Goal: Information Seeking & Learning: Learn about a topic

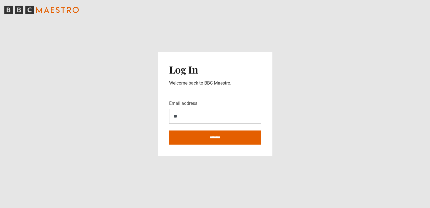
type input "**********"
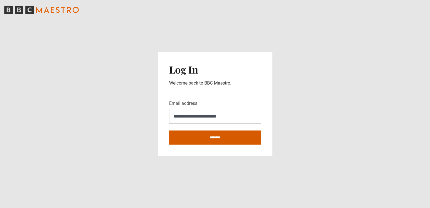
click at [210, 140] on input "********" at bounding box center [215, 137] width 92 height 14
type input "**********"
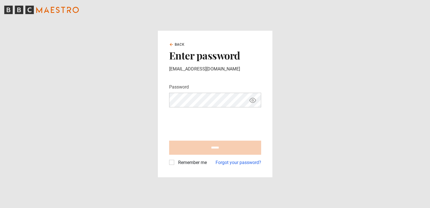
click at [216, 149] on input "******" at bounding box center [215, 147] width 92 height 14
type input "**********"
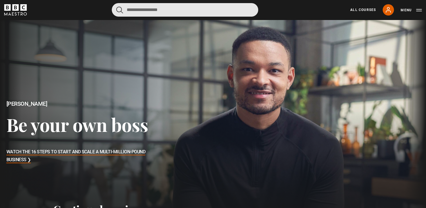
click at [132, 10] on input "Search" at bounding box center [185, 10] width 146 height 14
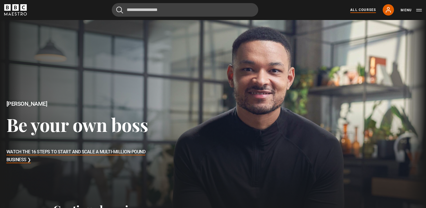
click at [369, 11] on link "All Courses" at bounding box center [363, 9] width 26 height 5
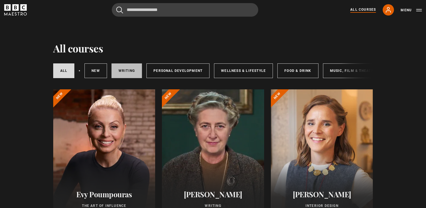
click at [133, 73] on link "Writing" at bounding box center [126, 70] width 30 height 15
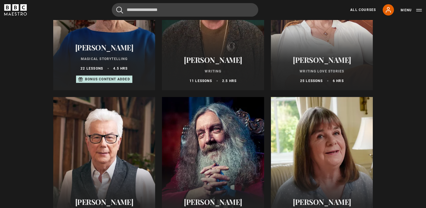
scroll to position [169, 0]
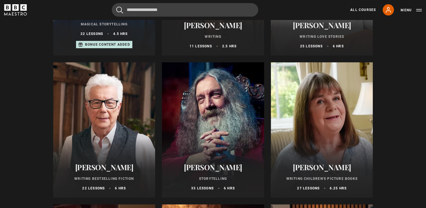
click at [116, 171] on h2 "[PERSON_NAME]" at bounding box center [104, 167] width 89 height 9
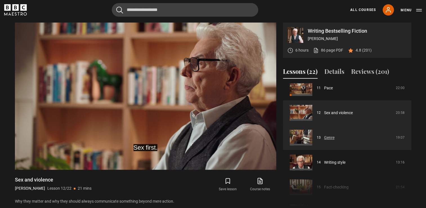
scroll to position [272, 0]
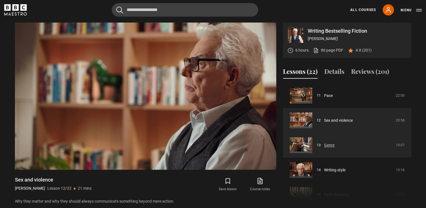
click at [334, 146] on link "Genre" at bounding box center [329, 145] width 10 height 6
click at [329, 145] on link "Genre" at bounding box center [329, 145] width 10 height 6
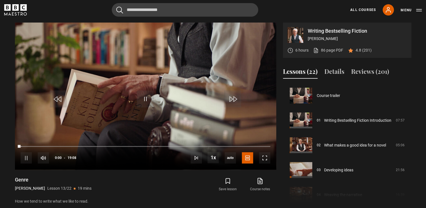
scroll to position [297, 0]
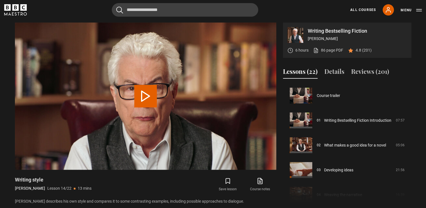
scroll to position [322, 0]
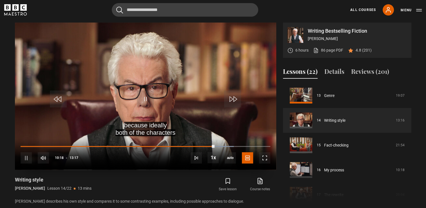
click at [204, 145] on div "10s Skip Back 10 seconds Pause 10s Skip Forward 10 seconds Loaded : 85.32% 10:1…" at bounding box center [145, 153] width 261 height 31
click at [205, 147] on div "10s Skip Back 10 seconds Pause 10s Skip Forward 10 seconds Loaded : 85.32% 09:4…" at bounding box center [145, 153] width 261 height 31
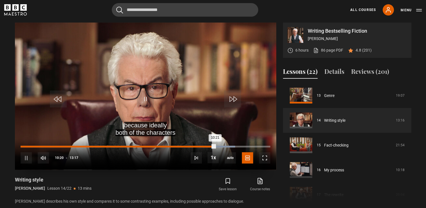
click at [203, 145] on div "10:21" at bounding box center [118, 146] width 194 height 2
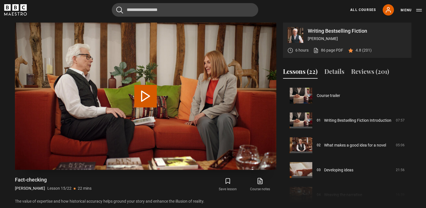
scroll to position [347, 0]
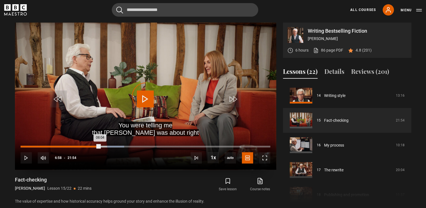
click at [100, 146] on div "Loaded : 41.48% 06:58 08:04" at bounding box center [145, 146] width 249 height 2
click at [104, 145] on div "Loaded : 36.53% 07:18 07:00" at bounding box center [145, 146] width 249 height 2
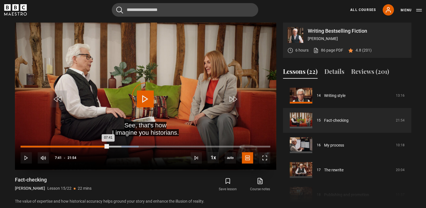
click at [108, 146] on div "Loaded : 47.18% 07:41 07:41" at bounding box center [145, 146] width 249 height 2
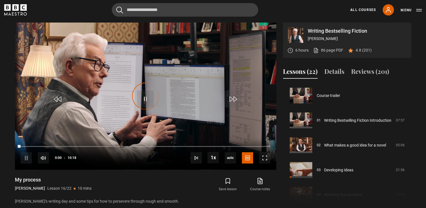
scroll to position [371, 0]
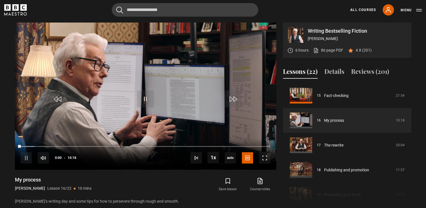
click at [186, 113] on video "Video Player" at bounding box center [145, 96] width 261 height 147
click at [387, 13] on icon at bounding box center [388, 9] width 7 height 7
click at [408, 12] on button "Menu" at bounding box center [410, 10] width 21 height 6
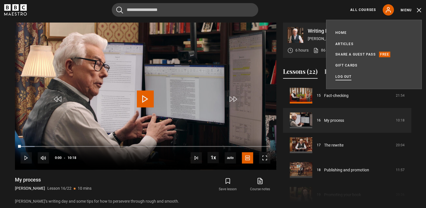
click at [344, 76] on link "Log out" at bounding box center [343, 77] width 16 height 6
